Goal: Transaction & Acquisition: Purchase product/service

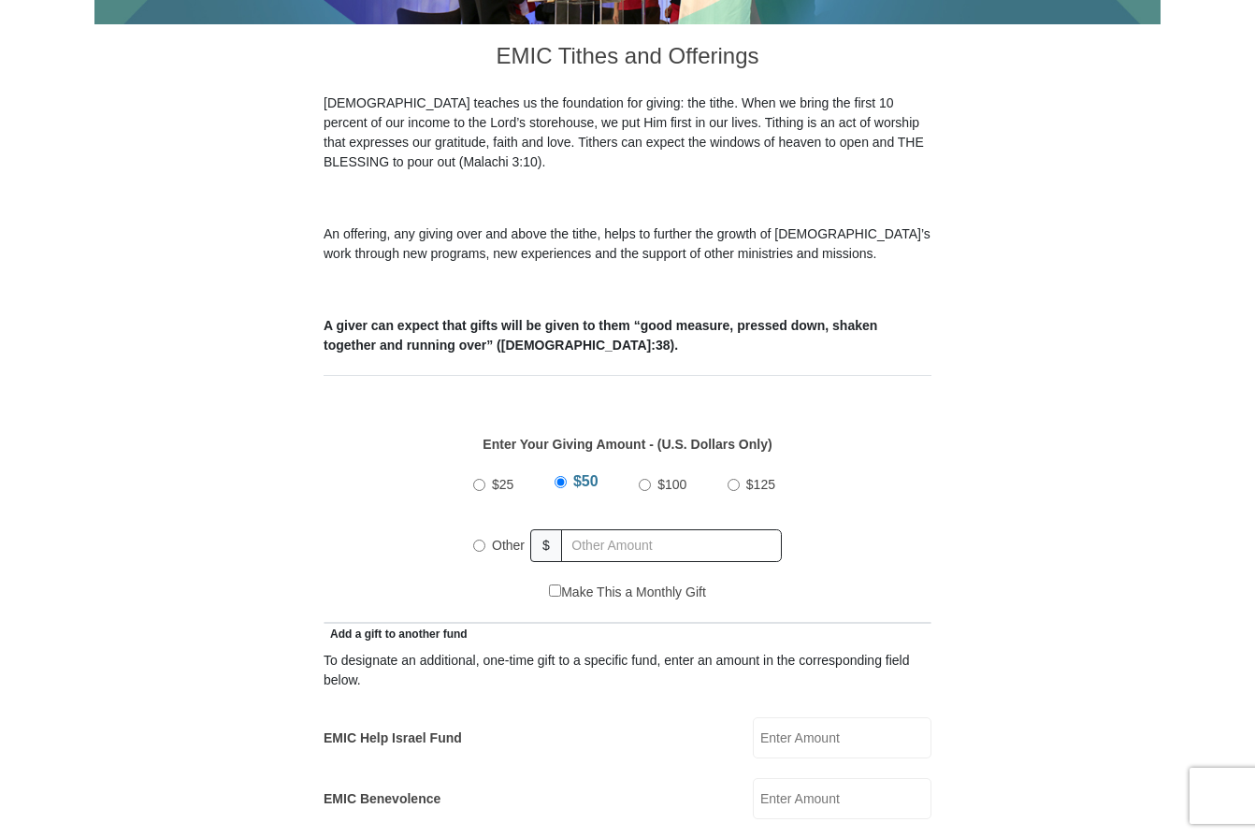
scroll to position [502, 0]
click at [477, 539] on input "Other" at bounding box center [479, 545] width 12 height 12
radio input "true"
click at [609, 528] on input "text" at bounding box center [675, 544] width 214 height 33
type input "225.00"
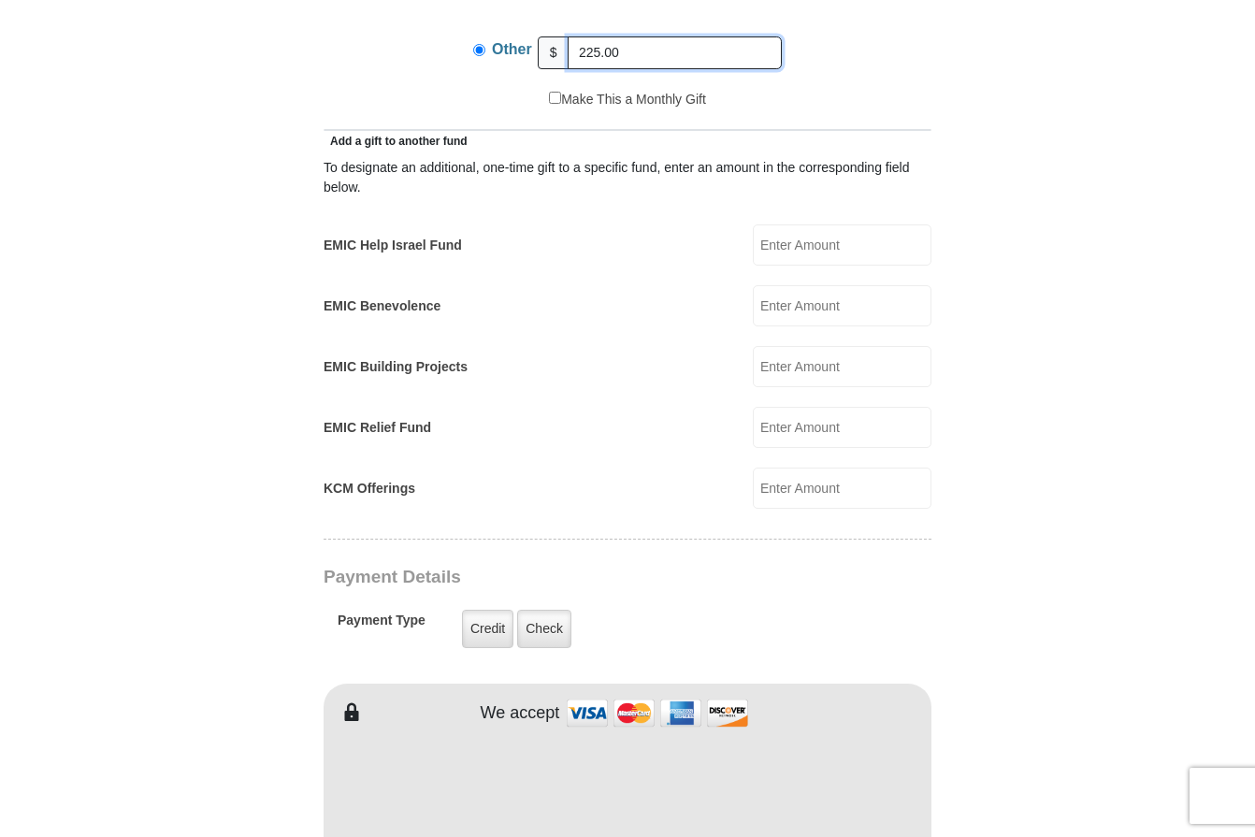
scroll to position [1004, 0]
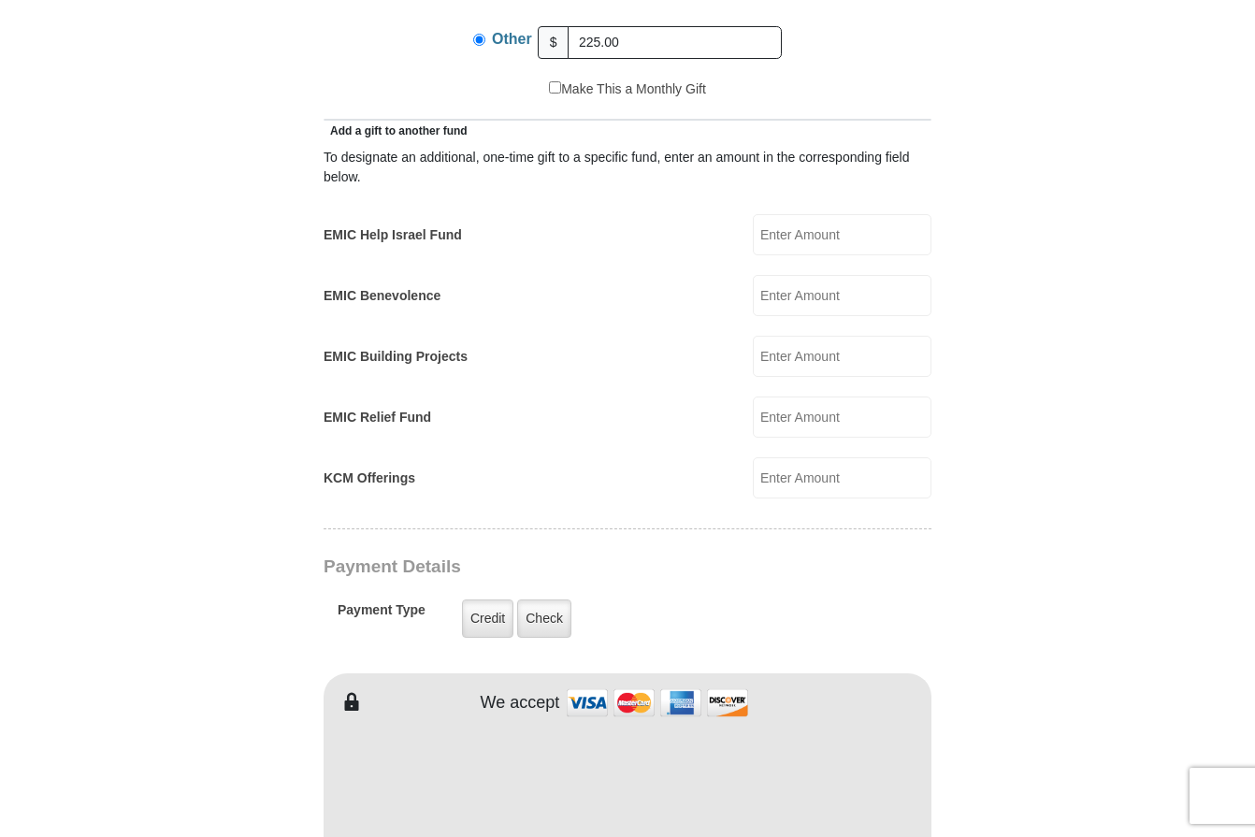
click at [808, 457] on input "KCM Offerings" at bounding box center [842, 477] width 179 height 41
type input "5.00"
click at [483, 599] on label "Credit" at bounding box center [487, 618] width 51 height 38
click at [0, 0] on input "Credit" at bounding box center [0, 0] width 0 height 0
drag, startPoint x: 478, startPoint y: 594, endPoint x: 390, endPoint y: 650, distance: 104.3
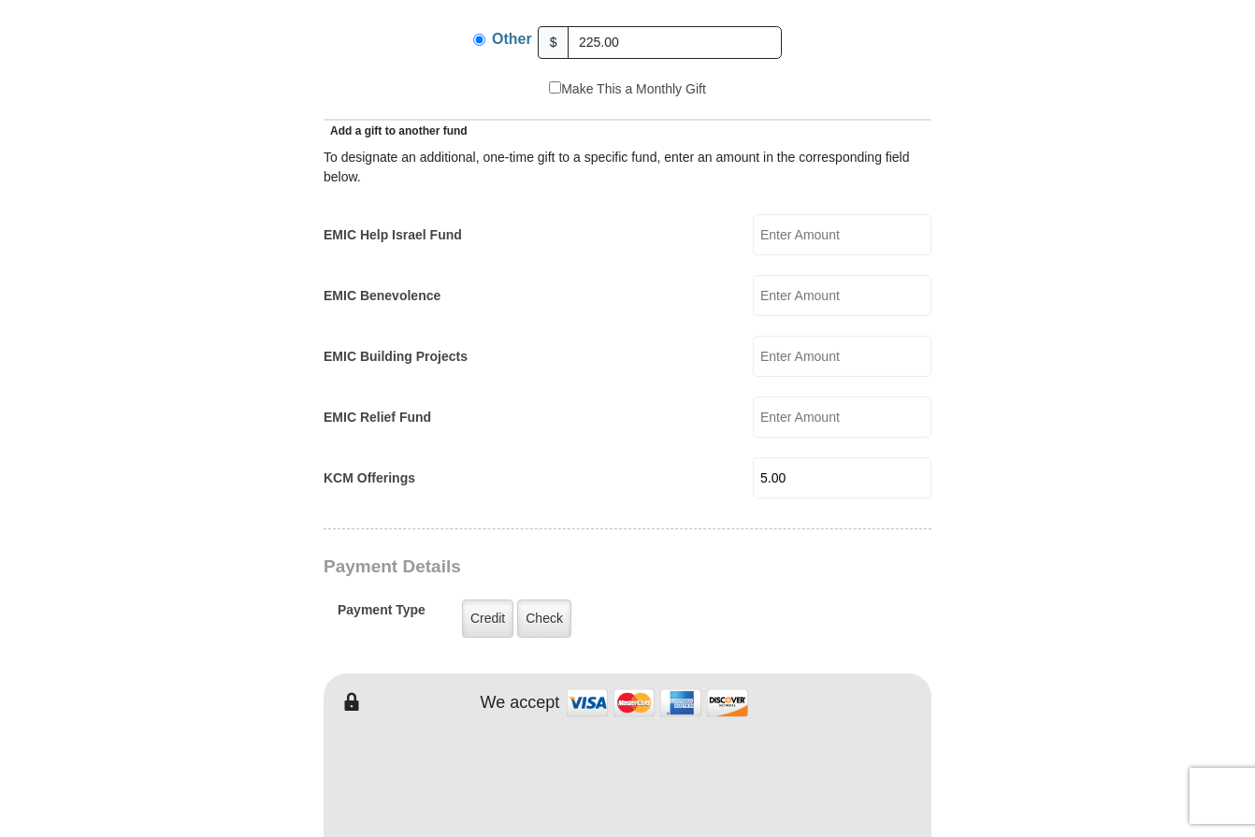
click at [479, 599] on label "Credit" at bounding box center [487, 618] width 51 height 38
click at [0, 0] on input "Credit" at bounding box center [0, 0] width 0 height 0
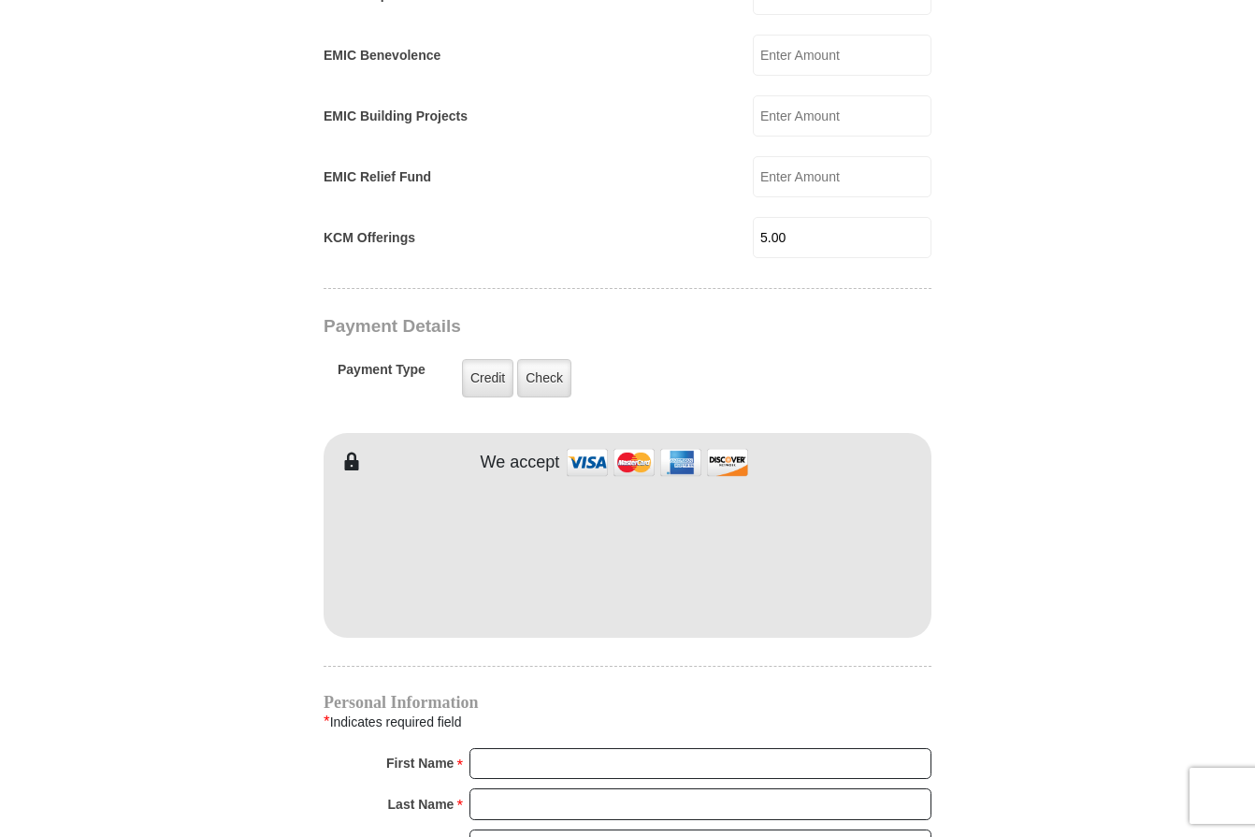
scroll to position [1255, 0]
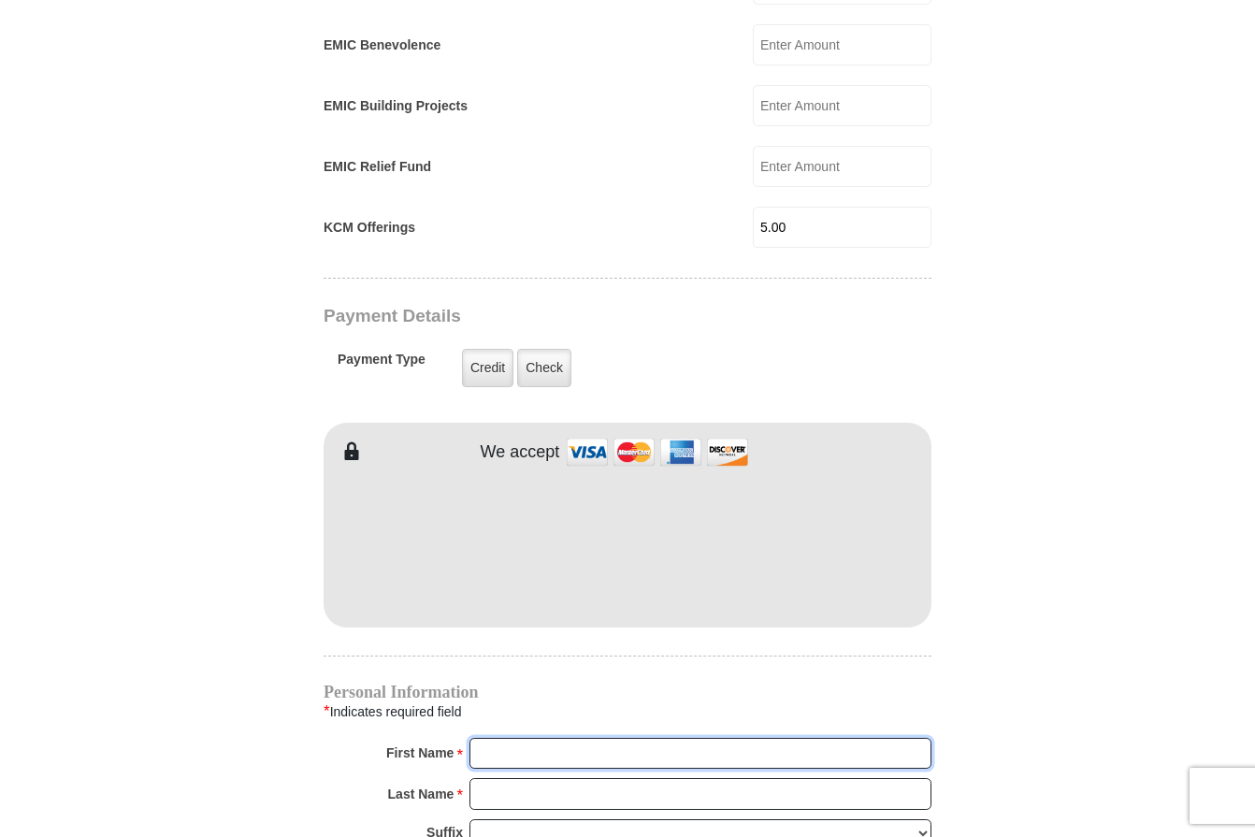
click at [509, 738] on input "First Name *" at bounding box center [700, 754] width 462 height 32
type input "Lucy"
type input "Lamy"
type input "Henoch@aol.com"
type input "916 W. Peninsular Street"
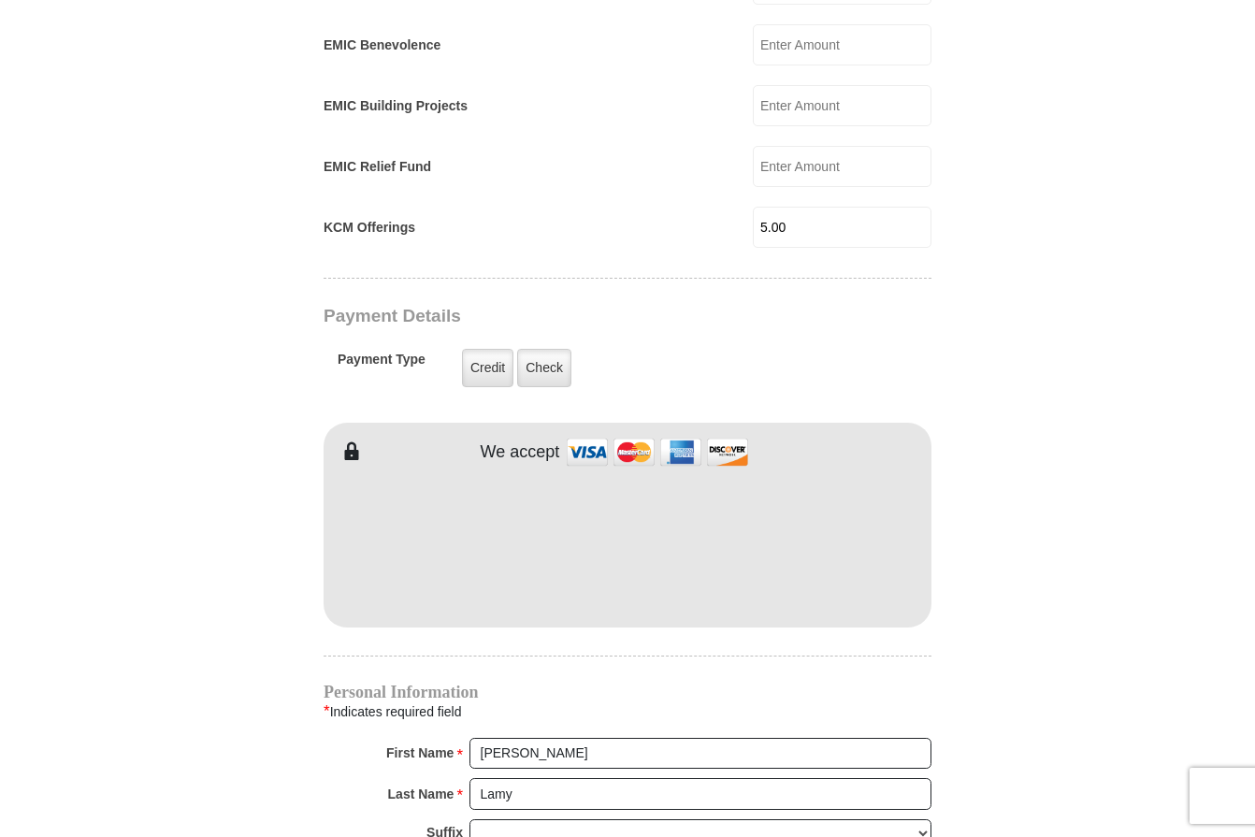
type input "Tampa"
select select "FL"
type input "33603"
type input "18132249231"
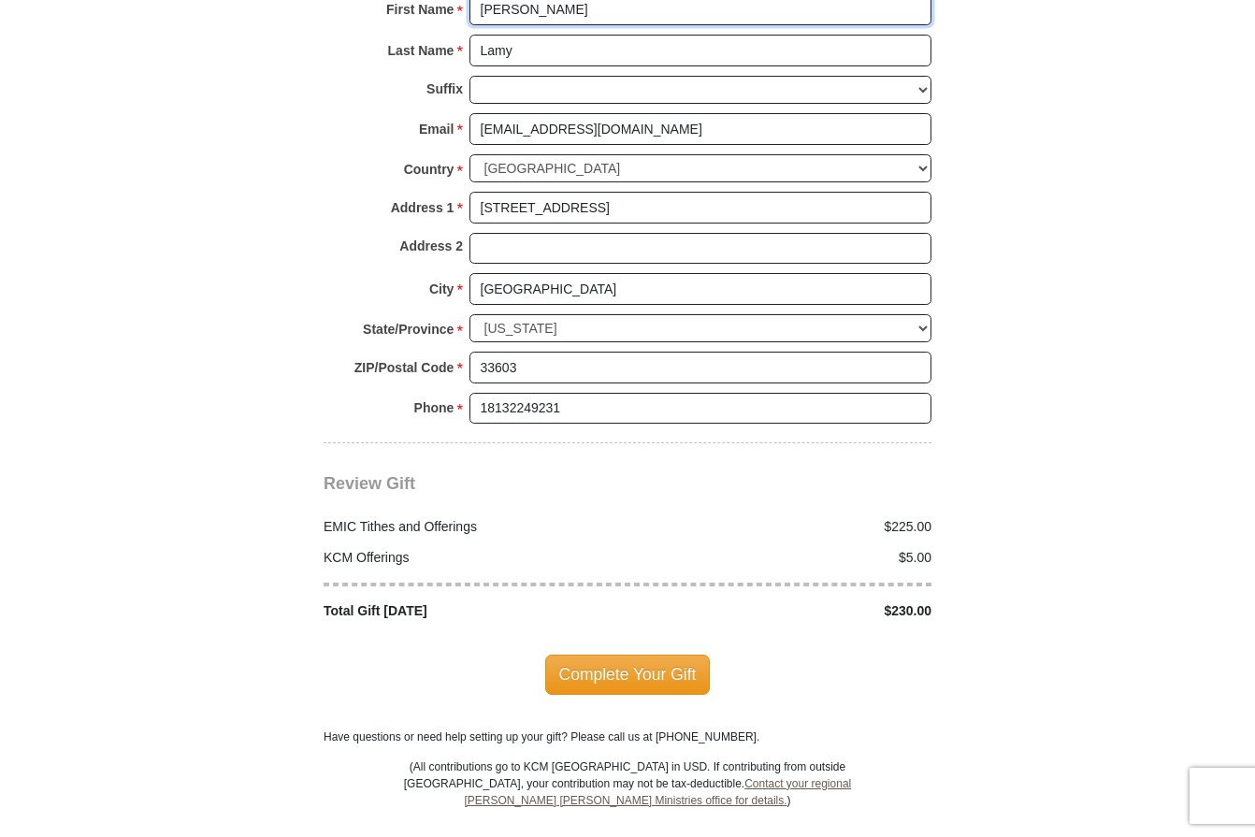
scroll to position [2008, 0]
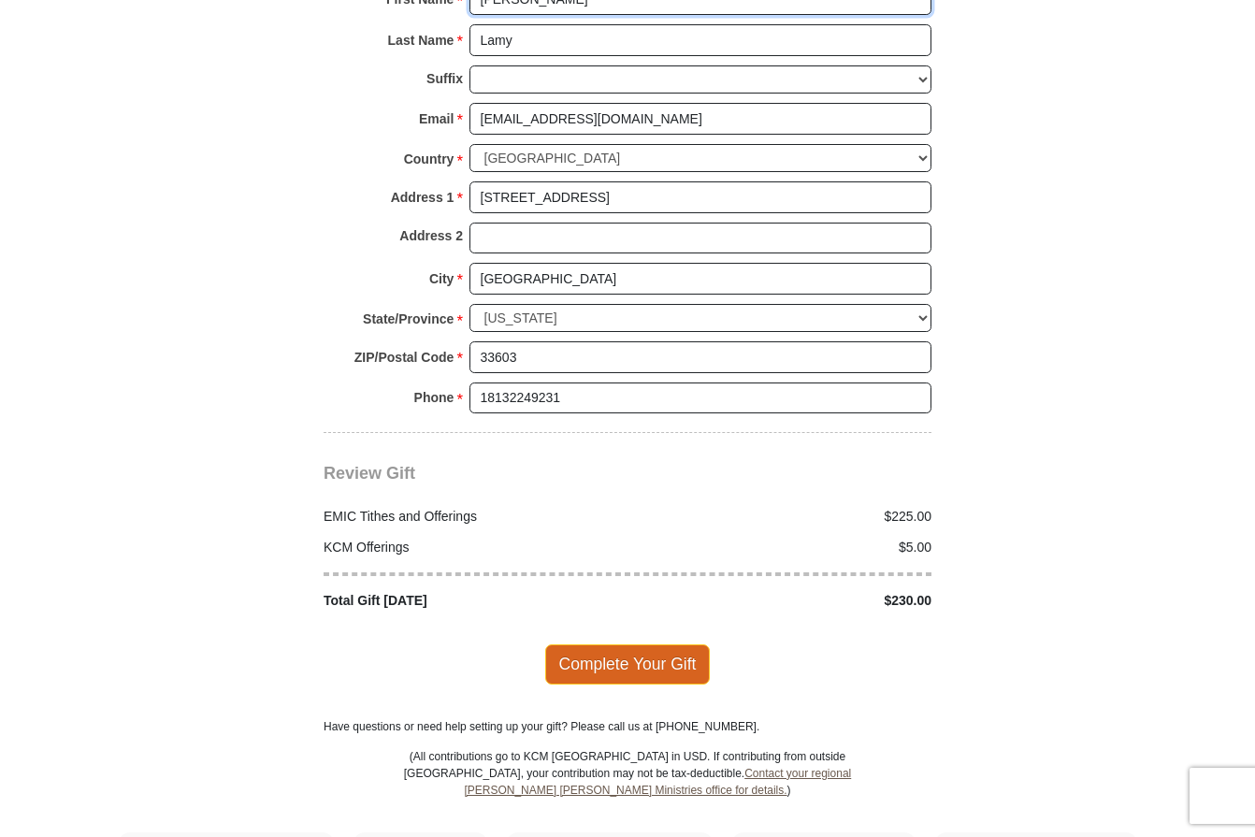
type input "Lucy D"
click at [653, 644] on span "Complete Your Gift" at bounding box center [627, 663] width 165 height 39
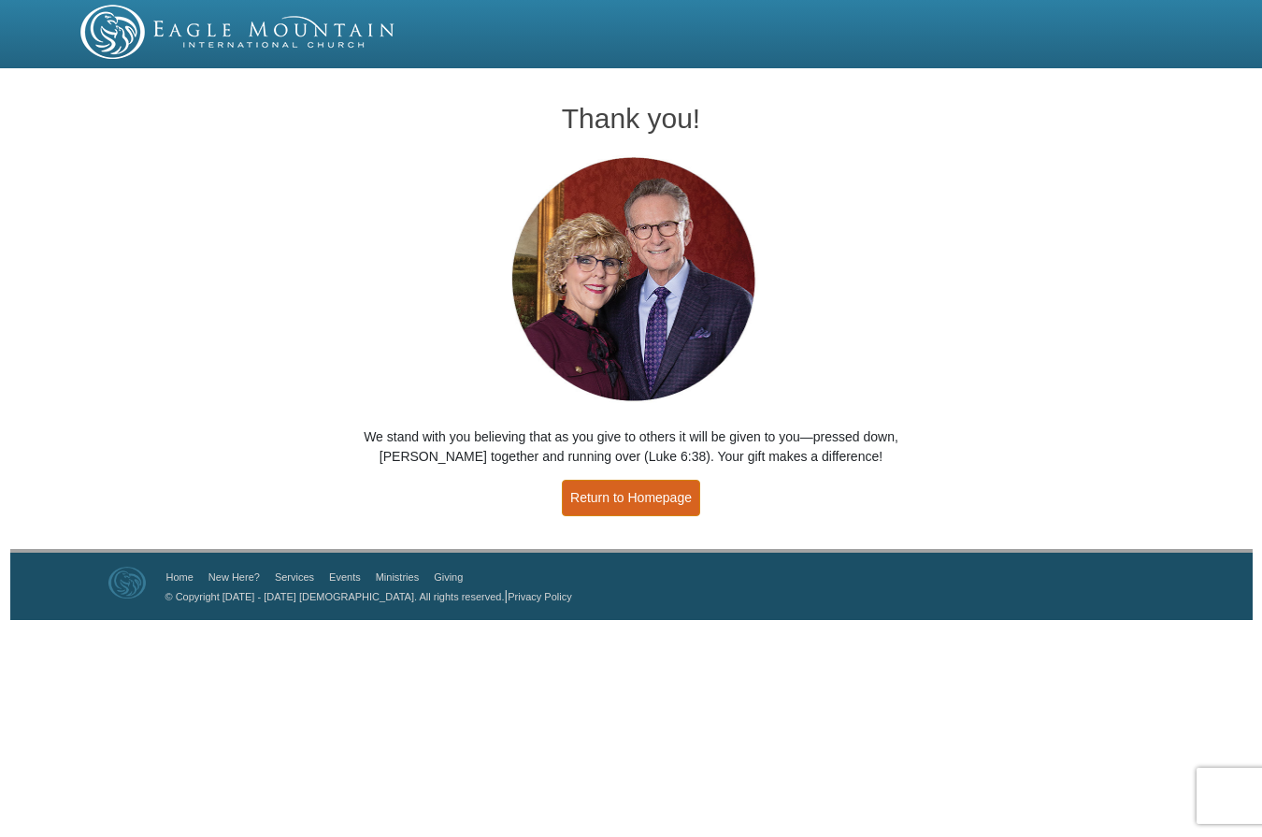
click at [639, 499] on link "Return to Homepage" at bounding box center [631, 498] width 138 height 36
